Goal: Task Accomplishment & Management: Complete application form

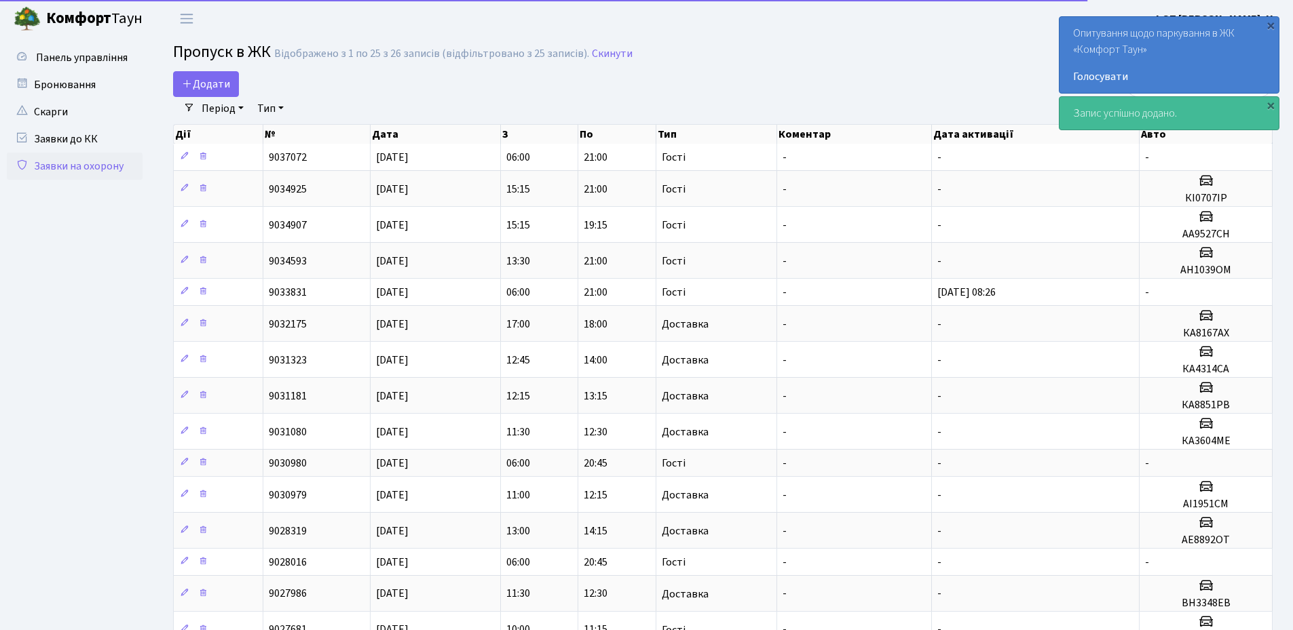
select select "25"
click at [1268, 26] on div "×" at bounding box center [1270, 25] width 14 height 14
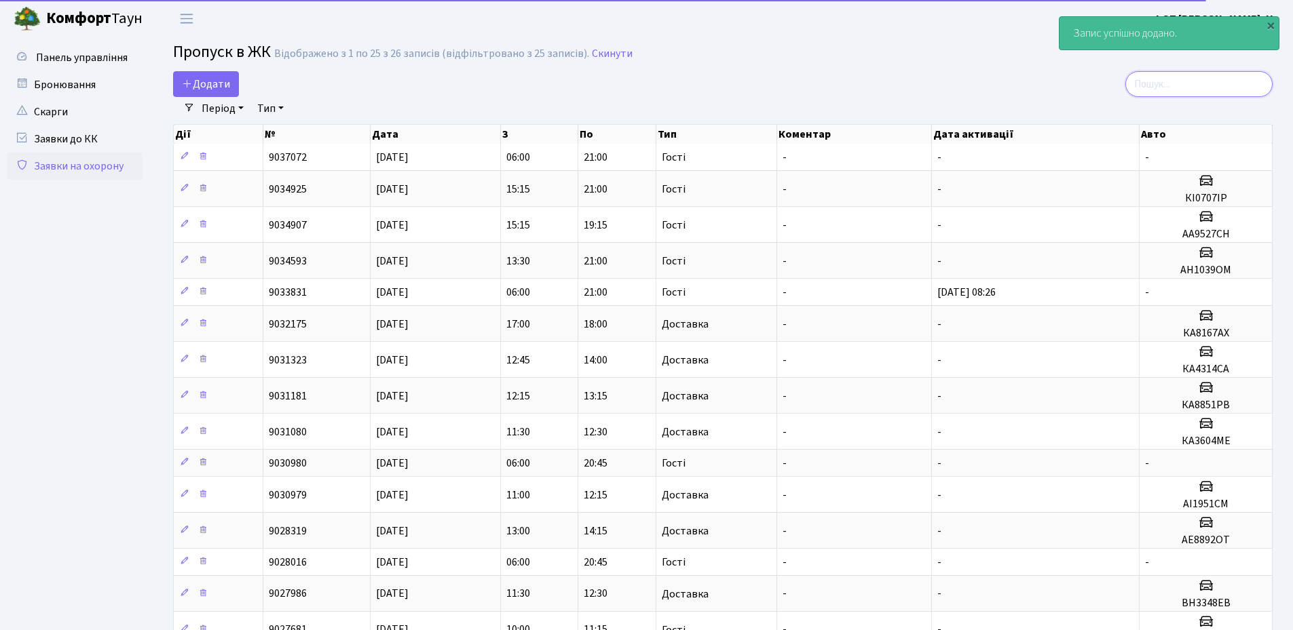
click at [1254, 82] on input "search" at bounding box center [1198, 84] width 147 height 26
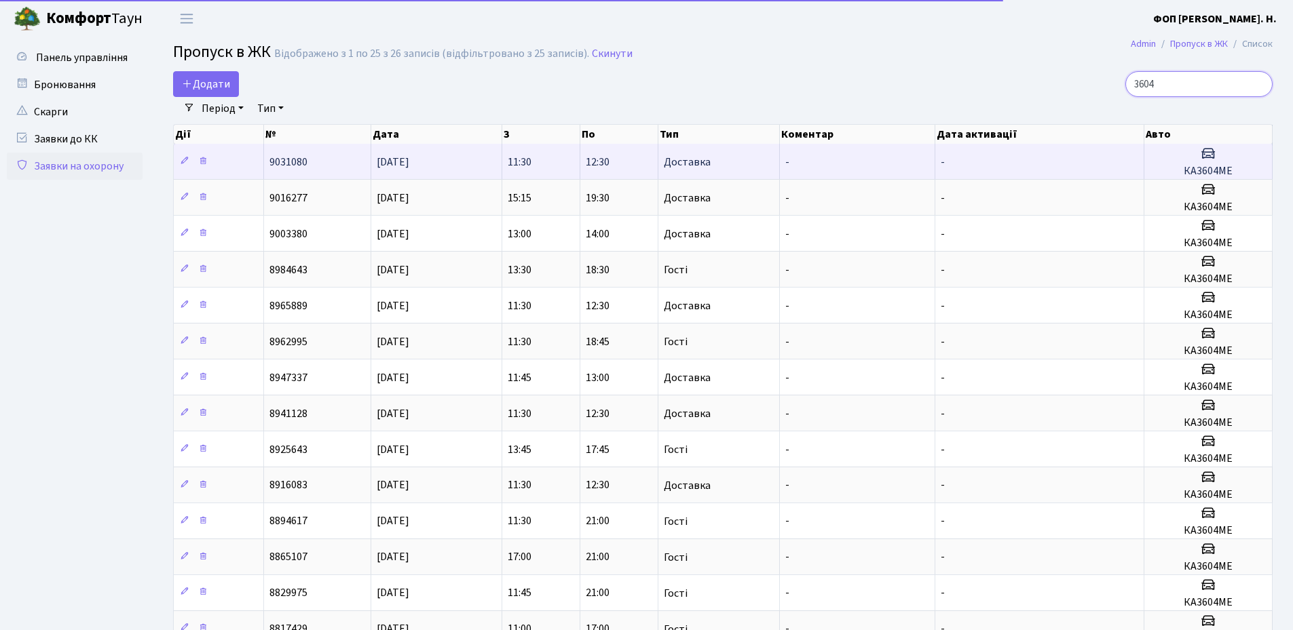
type input "3604"
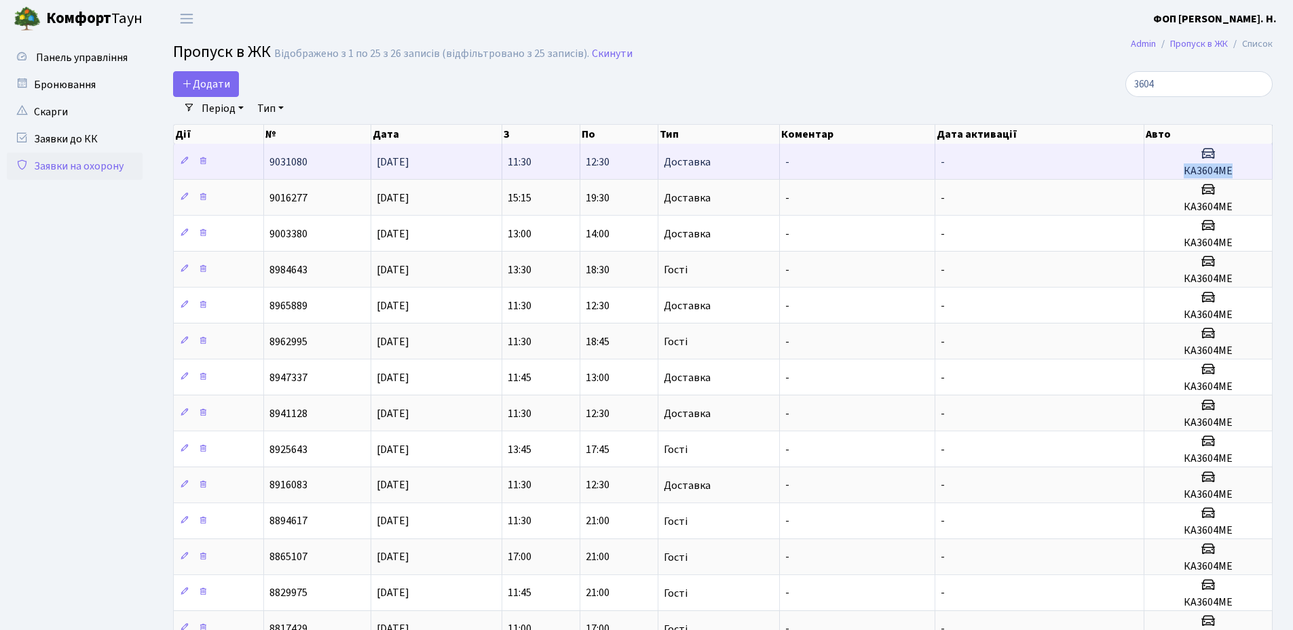
drag, startPoint x: 1237, startPoint y: 172, endPoint x: 1182, endPoint y: 167, distance: 55.2
click at [1182, 167] on h5 "КА3604МЕ" at bounding box center [1207, 171] width 117 height 13
copy h5 "КА3604МЕ"
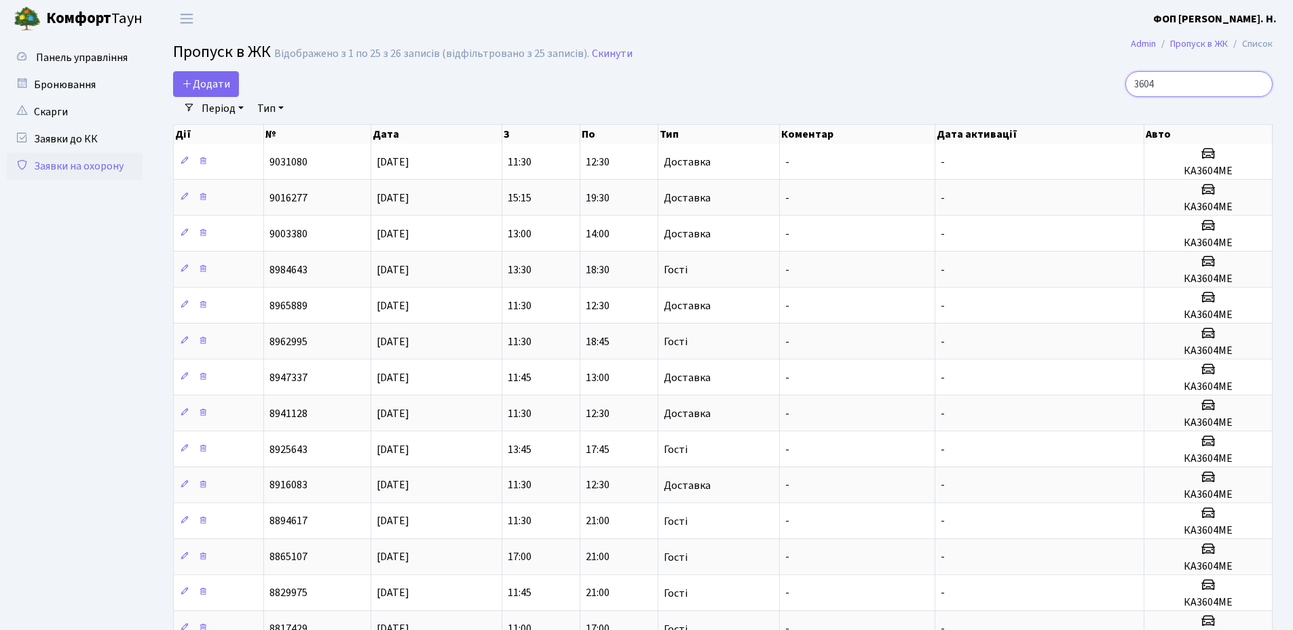
click at [1199, 88] on input "3604" at bounding box center [1198, 84] width 147 height 26
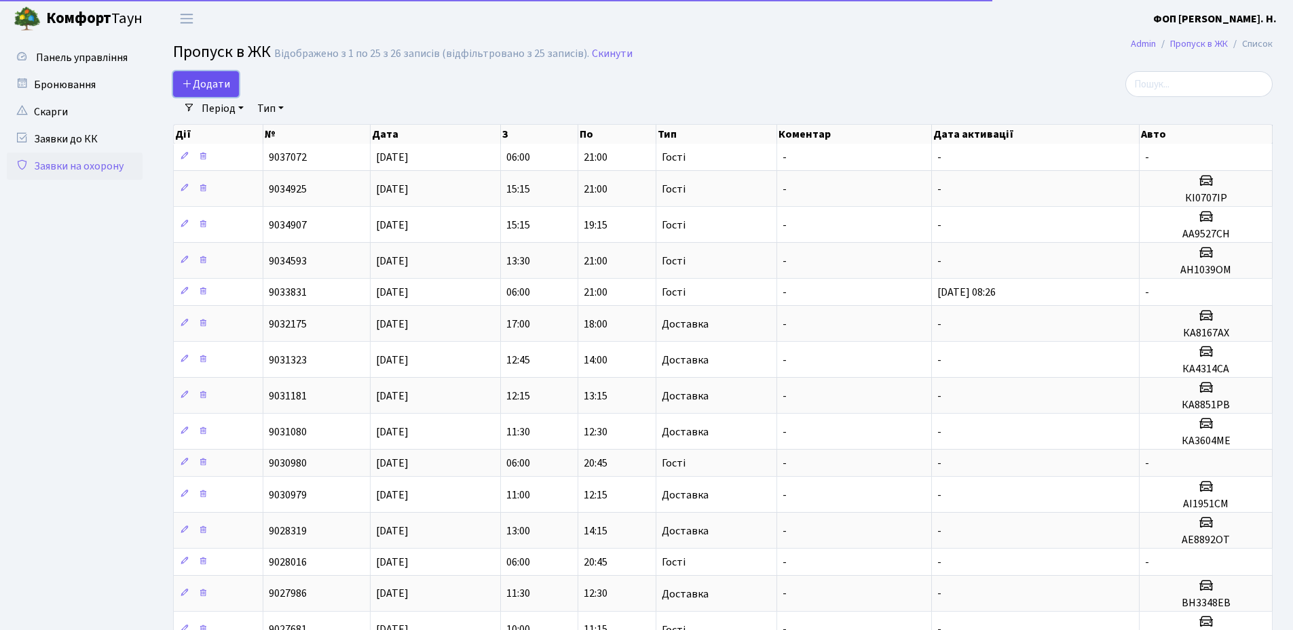
click at [204, 90] on span "Додати" at bounding box center [206, 84] width 48 height 15
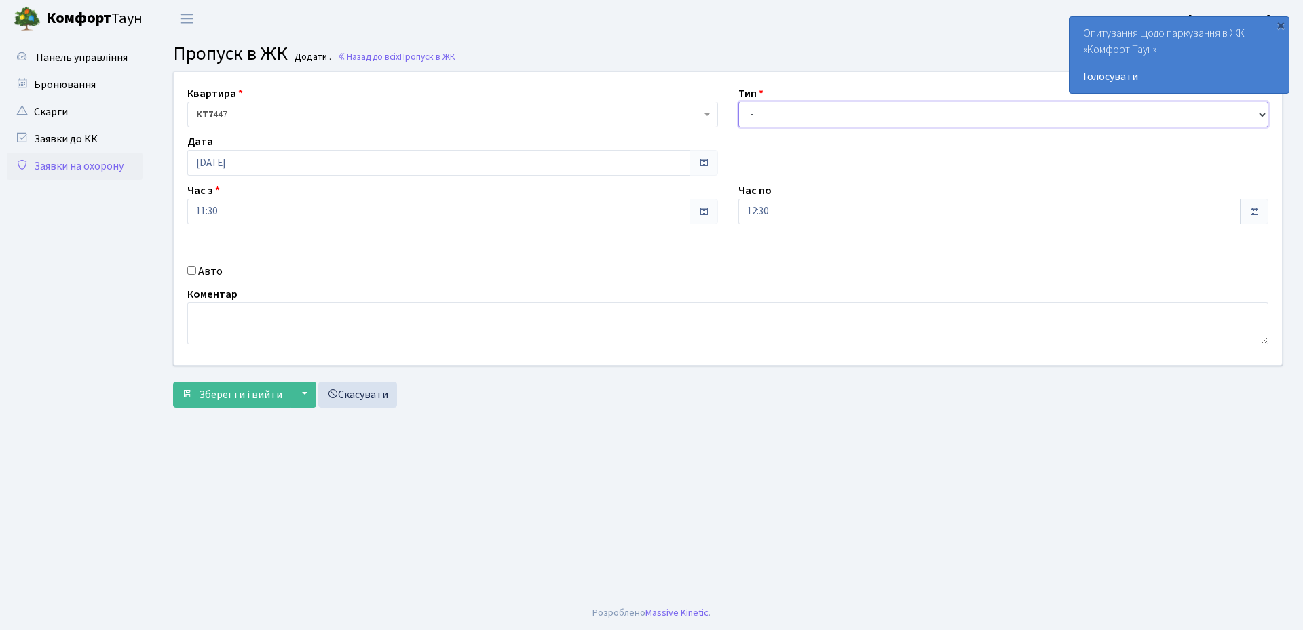
click at [754, 118] on select "- Доставка Таксі Гості Сервіс" at bounding box center [1003, 115] width 531 height 26
select select "3"
click at [738, 102] on select "- Доставка Таксі Гості Сервіс" at bounding box center [1003, 115] width 531 height 26
click at [786, 214] on input "12:30" at bounding box center [989, 212] width 503 height 26
click at [773, 254] on icon at bounding box center [775, 258] width 37 height 37
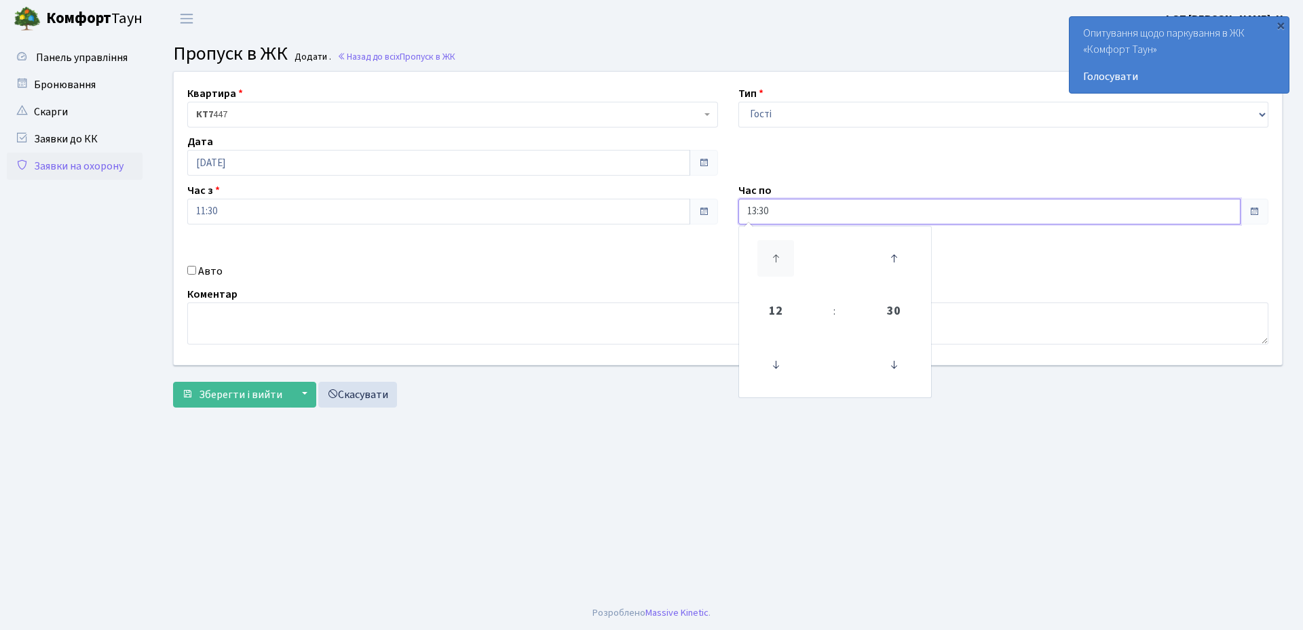
click at [773, 254] on icon at bounding box center [775, 258] width 37 height 37
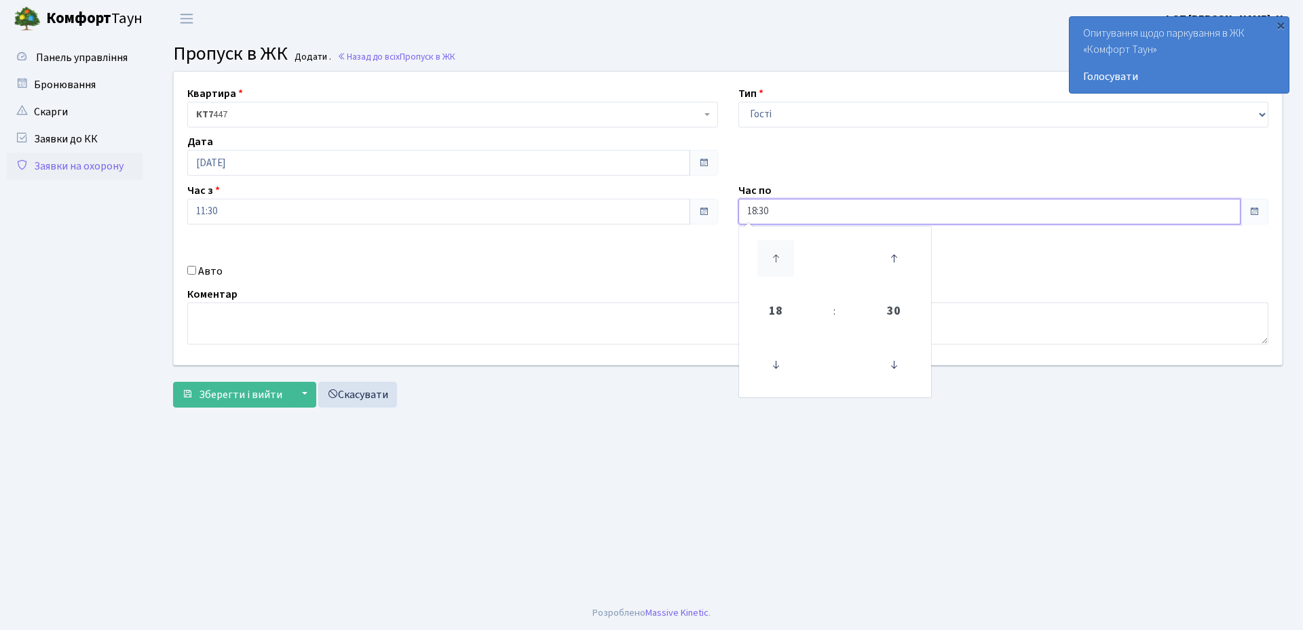
click at [773, 254] on icon at bounding box center [775, 258] width 37 height 37
click at [777, 259] on icon at bounding box center [775, 258] width 37 height 37
click at [908, 376] on icon at bounding box center [893, 365] width 37 height 37
click at [895, 360] on icon at bounding box center [893, 365] width 37 height 37
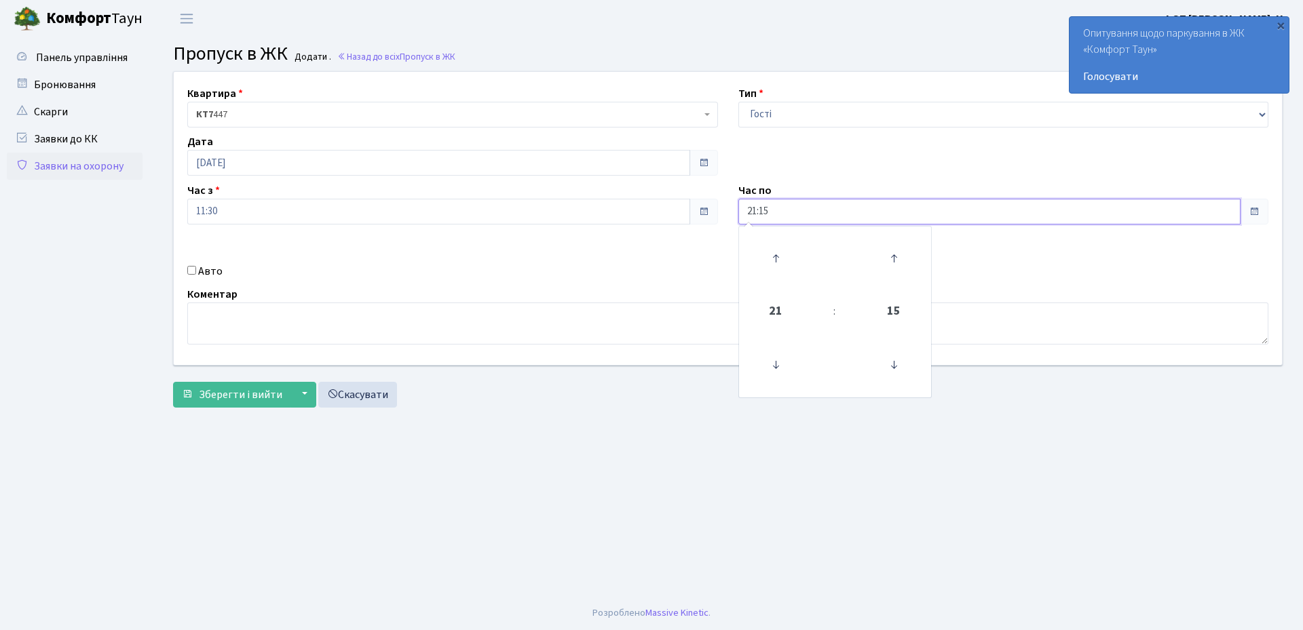
type input "21:00"
click at [210, 271] on label "Авто" at bounding box center [210, 271] width 24 height 16
click at [196, 271] on input "Авто" at bounding box center [191, 270] width 9 height 9
checkbox input "true"
paste input "КА3604МЕ"
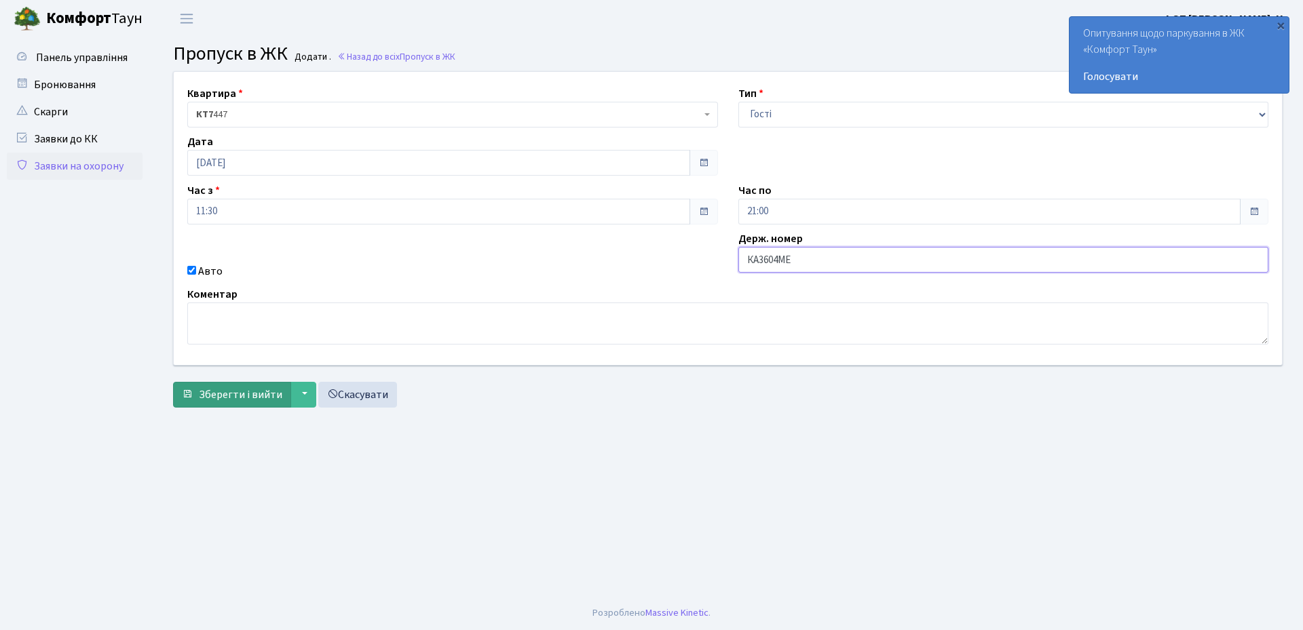
type input "КА3604МЕ"
click at [242, 392] on span "Зберегти і вийти" at bounding box center [240, 394] width 83 height 15
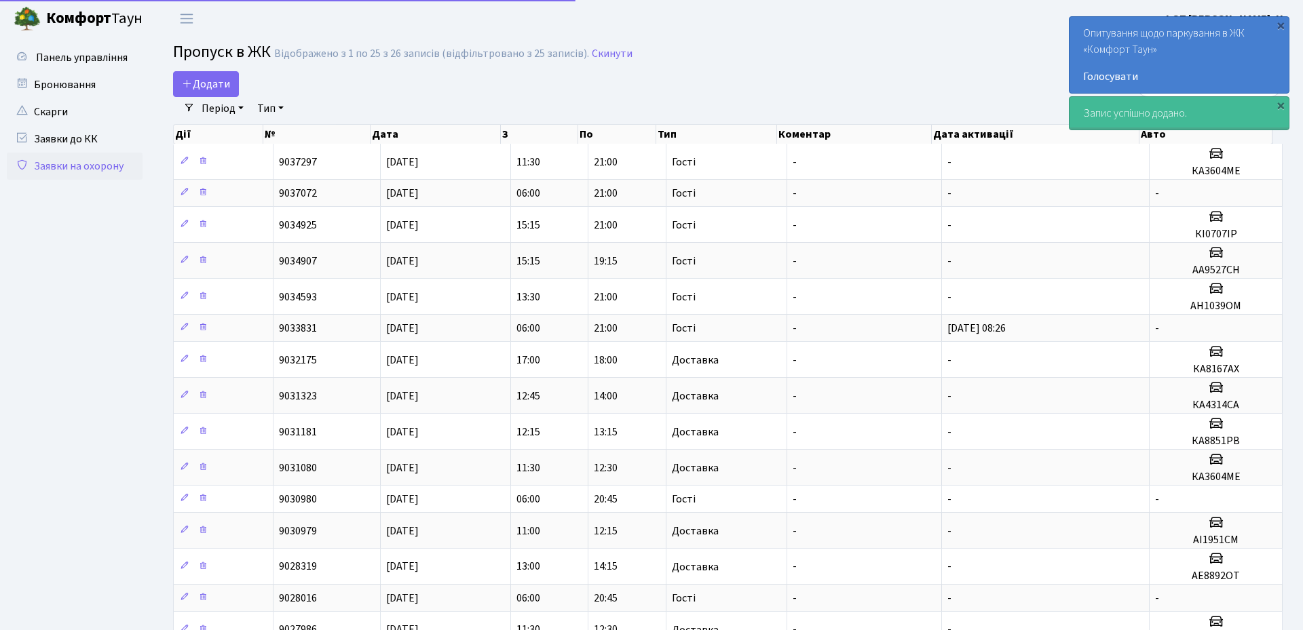
select select "25"
